Goal: Task Accomplishment & Management: Manage account settings

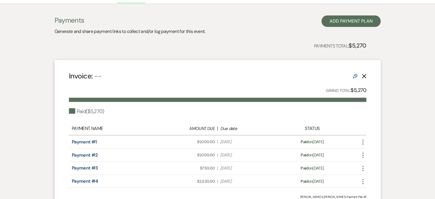
scroll to position [35, 0]
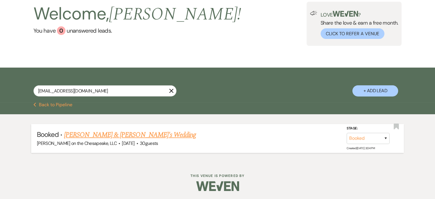
click at [119, 137] on link "[PERSON_NAME] & [PERSON_NAME]'s Wedding" at bounding box center [130, 135] width 132 height 10
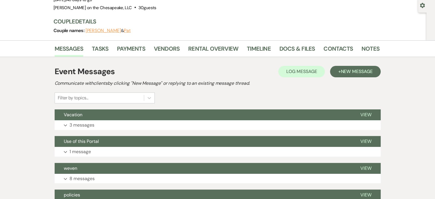
scroll to position [64, 0]
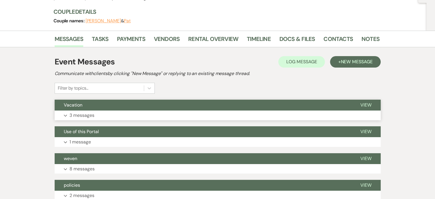
click at [366, 104] on span "View" at bounding box center [365, 105] width 11 height 6
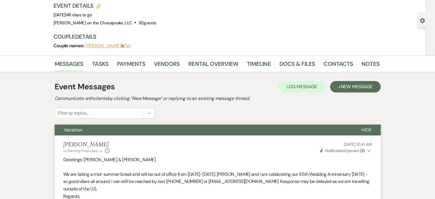
scroll to position [0, 0]
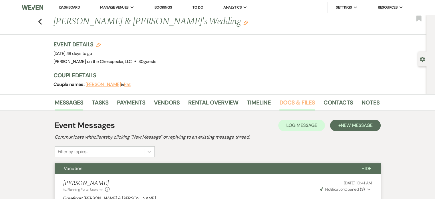
click at [292, 103] on link "Docs & Files" at bounding box center [296, 104] width 35 height 13
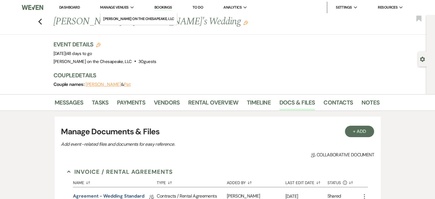
click at [123, 8] on span "Manage Venues" at bounding box center [114, 8] width 28 height 6
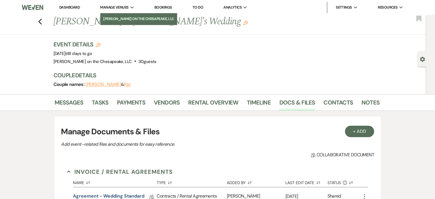
click at [132, 19] on li "[PERSON_NAME] on the Chesapeake, LLC" at bounding box center [138, 19] width 71 height 6
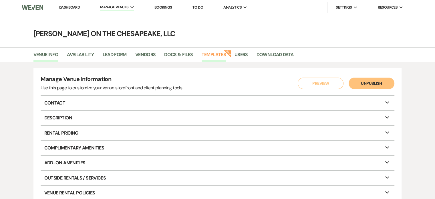
click at [219, 56] on link "Templates" at bounding box center [214, 56] width 24 height 11
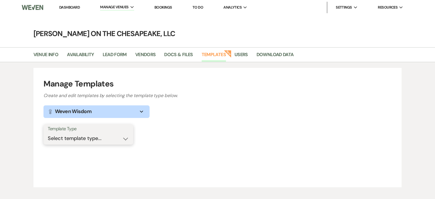
click at [124, 139] on select "Select template type... Task List Message Templates Payment Plan Inventory Item…" at bounding box center [88, 138] width 81 height 11
click at [48, 133] on select "Select template type... Task List Message Templates Payment Plan Inventory Item…" at bounding box center [88, 138] width 81 height 11
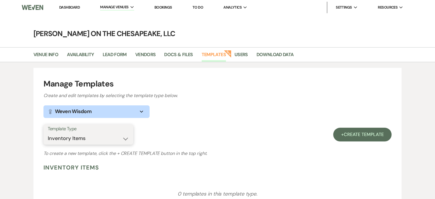
click at [124, 137] on select "Select template type... Task List Message Templates Payment Plan Inventory Item…" at bounding box center [88, 138] width 81 height 11
select select "Message Templates"
click at [48, 133] on select "Select template type... Task List Message Templates Payment Plan Inventory Item…" at bounding box center [88, 138] width 81 height 11
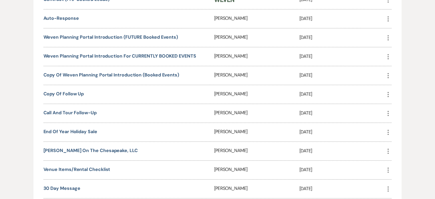
scroll to position [315, 0]
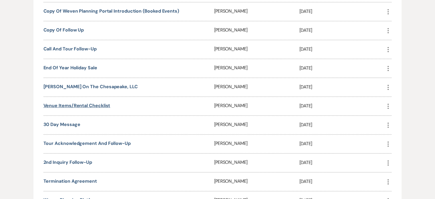
click at [97, 102] on link "Venue items/Rental checklist" at bounding box center [76, 105] width 67 height 6
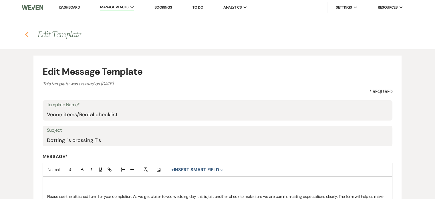
click at [27, 34] on icon "Previous" at bounding box center [27, 34] width 4 height 7
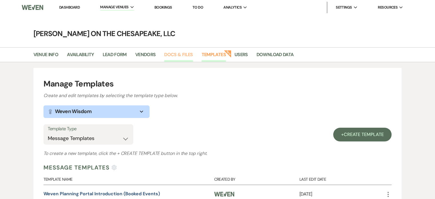
click at [183, 52] on link "Docs & Files" at bounding box center [178, 56] width 29 height 11
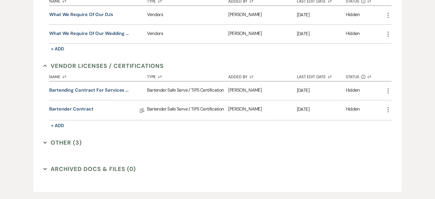
scroll to position [458, 0]
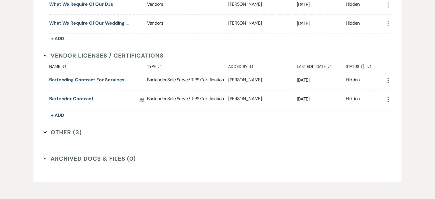
click at [58, 129] on button "Other (3) Expand" at bounding box center [62, 132] width 38 height 9
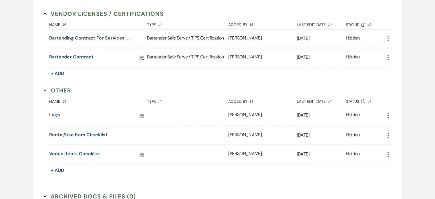
scroll to position [515, 0]
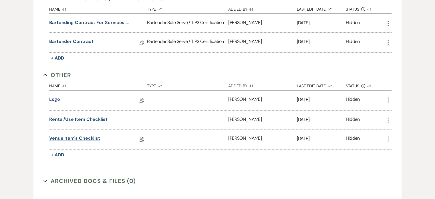
click at [83, 135] on link "Venue Item's Checklist" at bounding box center [74, 139] width 51 height 9
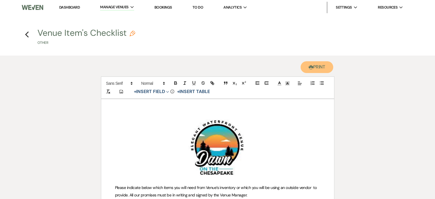
click at [322, 68] on button "Printer Print" at bounding box center [317, 67] width 33 height 12
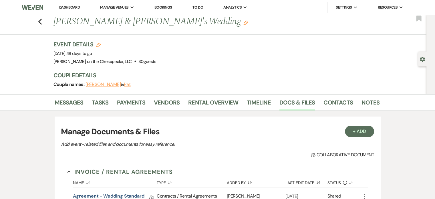
click at [94, 84] on button "[PERSON_NAME]" at bounding box center [103, 84] width 35 height 5
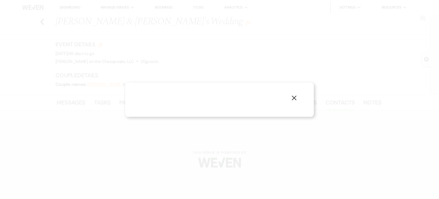
select select "1"
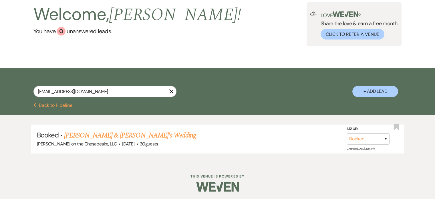
scroll to position [35, 0]
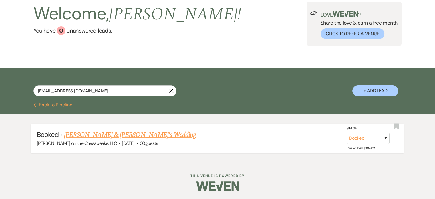
click at [104, 135] on link "[PERSON_NAME] & [PERSON_NAME]'s Wedding" at bounding box center [130, 135] width 132 height 10
